Goal: Information Seeking & Learning: Find specific fact

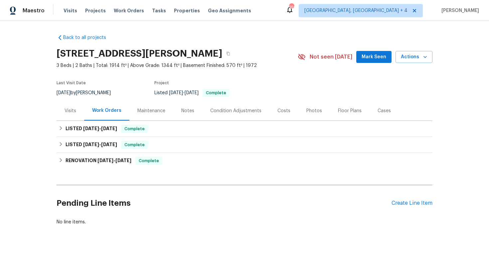
click at [70, 114] on div "Visits" at bounding box center [71, 111] width 28 height 20
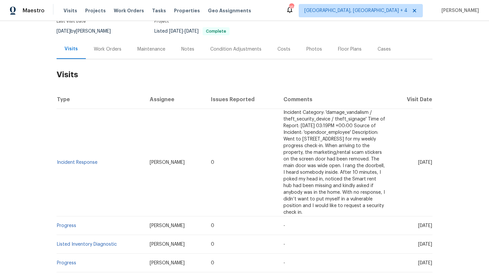
scroll to position [64, 0]
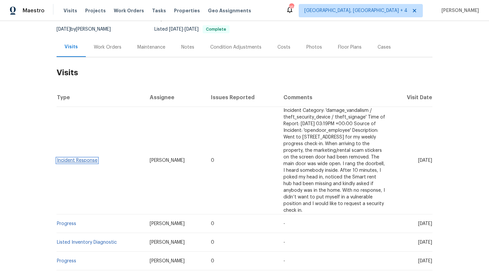
click at [81, 158] on link "Incident Response" at bounding box center [77, 160] width 41 height 5
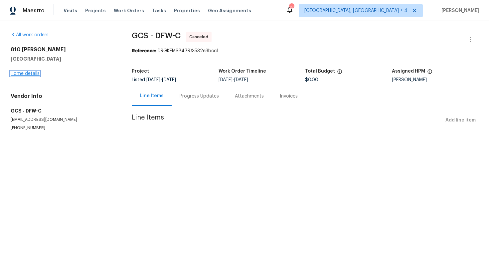
click at [26, 73] on link "Home details" at bounding box center [25, 73] width 29 height 5
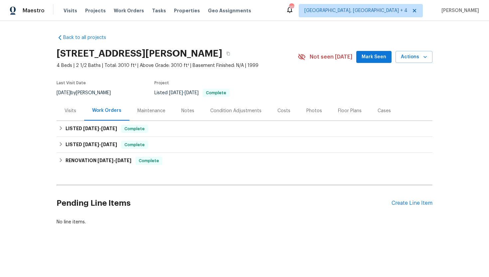
click at [75, 114] on div "Visits" at bounding box center [71, 111] width 28 height 20
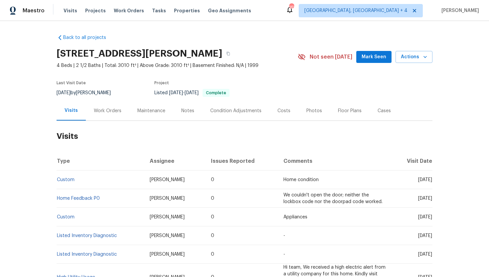
click at [109, 114] on div "Work Orders" at bounding box center [108, 111] width 44 height 20
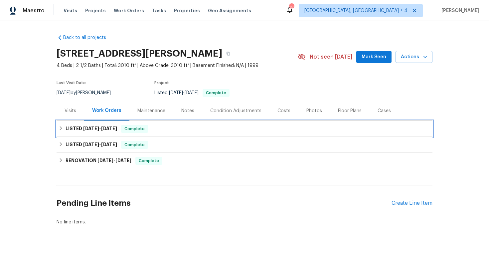
click at [111, 131] on h6 "LISTED 4/14/25 - 10/2/25" at bounding box center [92, 129] width 52 height 8
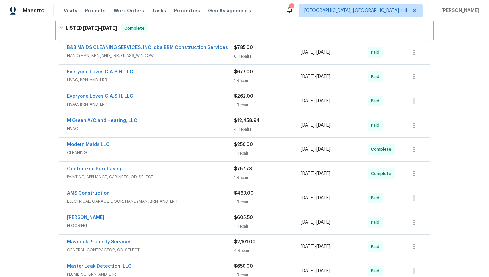
scroll to position [90, 0]
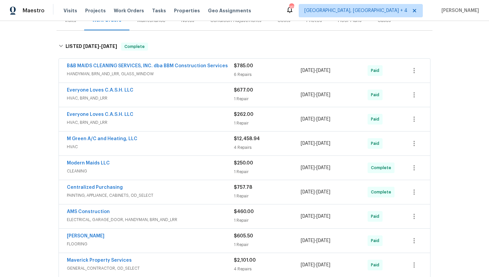
click at [156, 167] on div "Modern Maids LLC" at bounding box center [150, 164] width 167 height 8
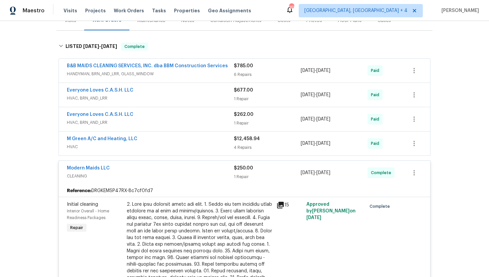
scroll to position [91, 0]
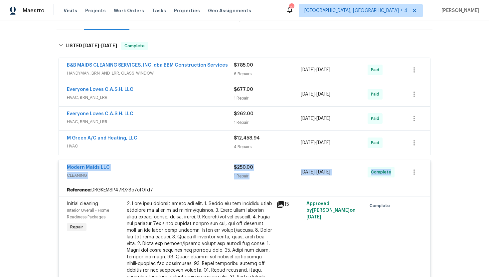
drag, startPoint x: 390, startPoint y: 171, endPoint x: 61, endPoint y: 165, distance: 329.7
click at [61, 164] on div "Modern Maids LLC CLEANING $250.00 1 Repair 10/1/2025 - 10/2/2025 Complete" at bounding box center [244, 172] width 371 height 24
copy div "Modern Maids LLC CLEANING $250.00 1 Repair 10/1/2025 - 10/2/2025 Complete"
